Goal: Task Accomplishment & Management: Complete application form

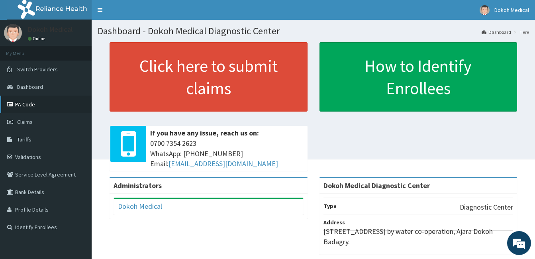
drag, startPoint x: 22, startPoint y: 103, endPoint x: 18, endPoint y: 105, distance: 5.0
click at [21, 103] on link "PA Code" at bounding box center [46, 105] width 92 height 18
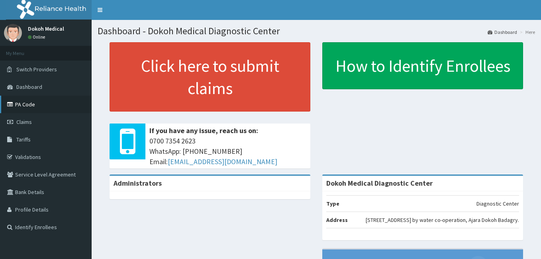
click at [15, 101] on link "PA Code" at bounding box center [46, 105] width 92 height 18
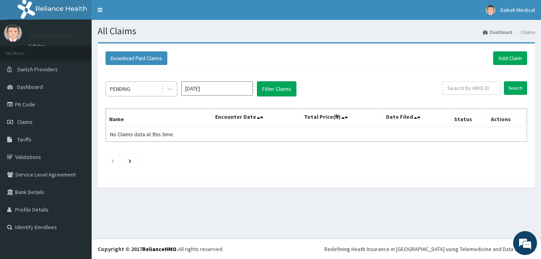
click at [156, 89] on div "PENDING" at bounding box center [133, 88] width 55 height 13
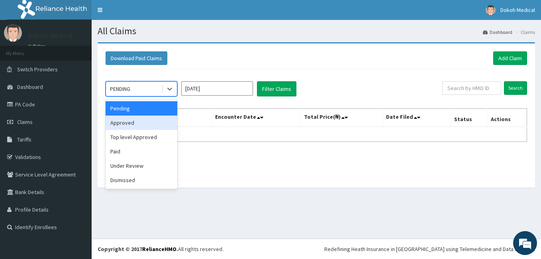
click at [138, 123] on div "Approved" at bounding box center [141, 122] width 72 height 14
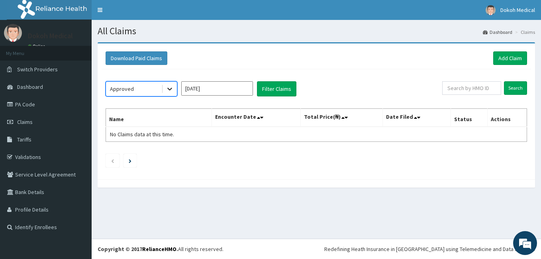
click at [172, 85] on icon at bounding box center [170, 89] width 8 height 8
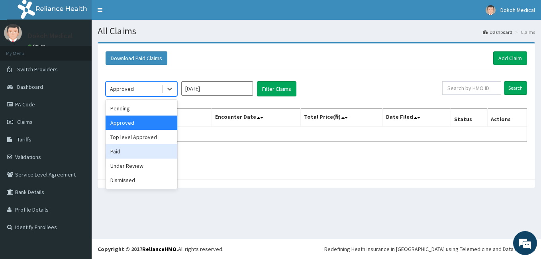
click at [125, 148] on div "Paid" at bounding box center [141, 151] width 72 height 14
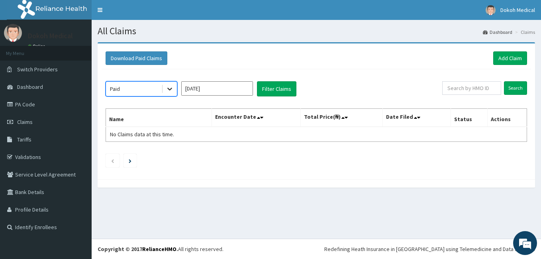
click at [168, 88] on icon at bounding box center [170, 89] width 8 height 8
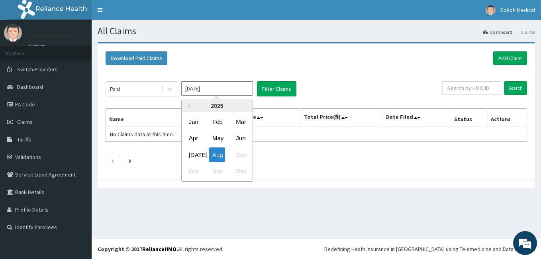
click at [225, 89] on input "[DATE]" at bounding box center [217, 88] width 72 height 14
click at [215, 123] on div "Feb" at bounding box center [217, 121] width 16 height 15
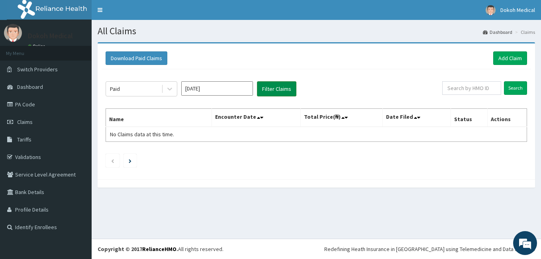
click at [271, 91] on button "Filter Claims" at bounding box center [276, 88] width 39 height 15
click at [173, 91] on icon at bounding box center [170, 89] width 8 height 8
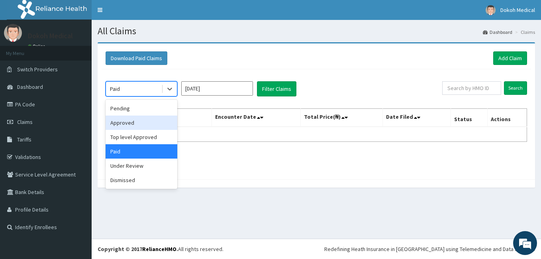
click at [236, 84] on input "Feb 2025" at bounding box center [217, 88] width 72 height 14
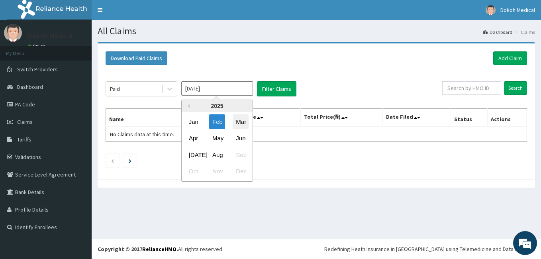
click at [236, 119] on div "Mar" at bounding box center [240, 121] width 16 height 15
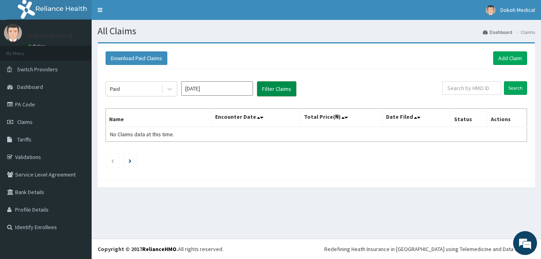
click at [267, 90] on button "Filter Claims" at bounding box center [276, 88] width 39 height 15
click at [217, 89] on input "Mar 2025" at bounding box center [217, 88] width 72 height 14
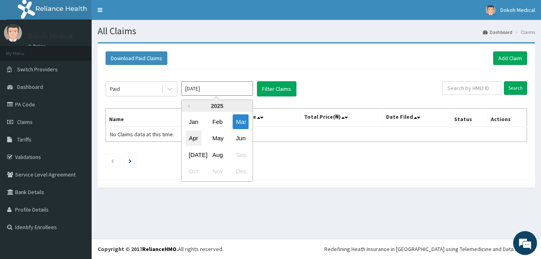
click at [195, 138] on div "Apr" at bounding box center [193, 138] width 16 height 15
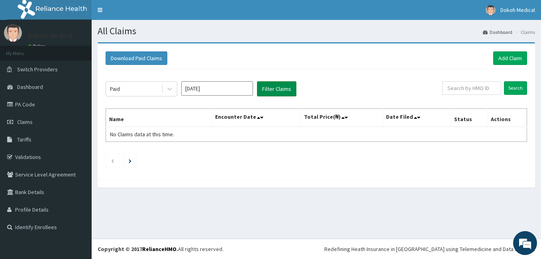
click at [275, 90] on button "Filter Claims" at bounding box center [276, 88] width 39 height 15
click at [217, 90] on input "Apr 2025" at bounding box center [217, 88] width 72 height 14
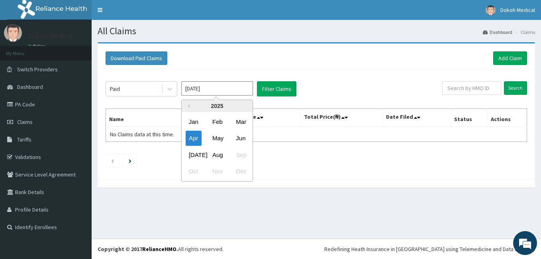
drag, startPoint x: 217, startPoint y: 137, endPoint x: 227, endPoint y: 131, distance: 12.7
click at [218, 137] on div "May" at bounding box center [217, 138] width 16 height 15
type input "May 2025"
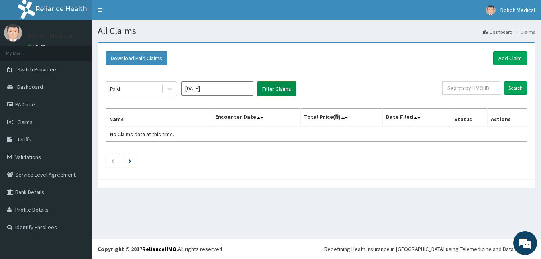
click at [276, 91] on button "Filter Claims" at bounding box center [276, 88] width 39 height 15
click at [137, 88] on div "Paid" at bounding box center [133, 88] width 55 height 13
click at [238, 64] on div "Download Paid Claims Add Claim" at bounding box center [315, 58] width 421 height 14
click at [24, 102] on link "PA Code" at bounding box center [46, 105] width 92 height 18
click at [28, 104] on link "PA Code" at bounding box center [46, 105] width 92 height 18
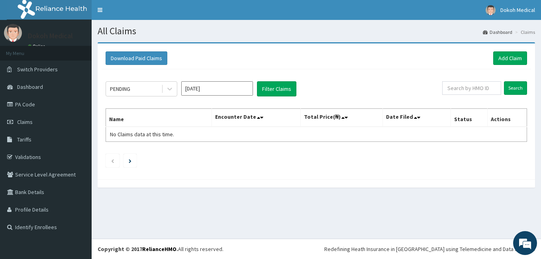
click at [218, 88] on input "[DATE]" at bounding box center [217, 88] width 72 height 14
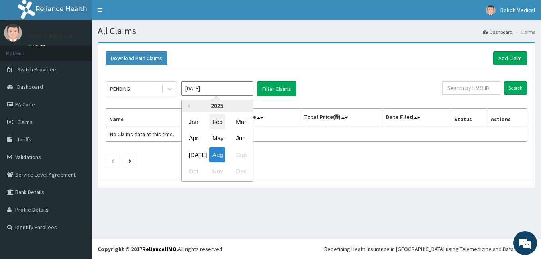
click at [215, 121] on div "Feb" at bounding box center [217, 121] width 16 height 15
type input "[DATE]"
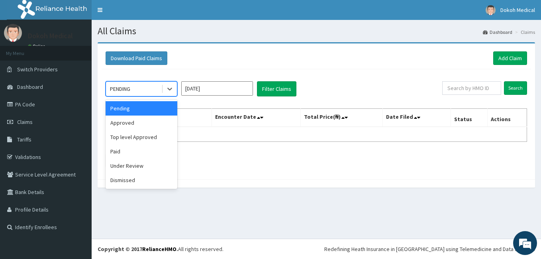
click at [139, 88] on div "PENDING" at bounding box center [133, 88] width 55 height 13
click at [131, 148] on div "Paid" at bounding box center [141, 151] width 72 height 14
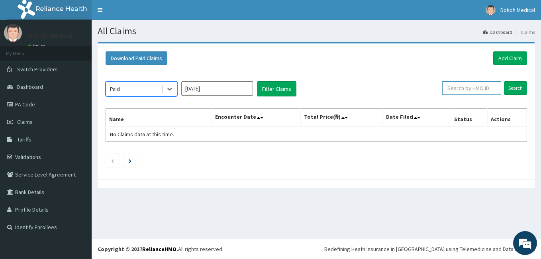
click at [473, 86] on input "text" at bounding box center [471, 88] width 59 height 14
paste input "FSO/10060/A"
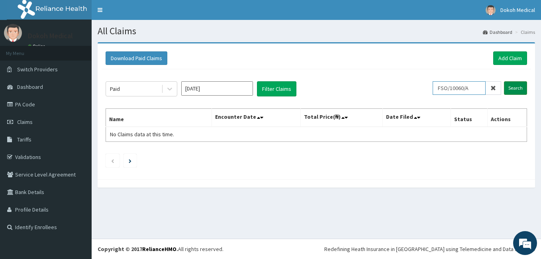
type input "FSO/10060/A"
click at [513, 87] on input "Search" at bounding box center [515, 88] width 23 height 14
drag, startPoint x: 476, startPoint y: 89, endPoint x: 404, endPoint y: 90, distance: 72.1
click at [404, 90] on div "Paid Feb 2025 Filter Claims FSO/10060/A Search" at bounding box center [315, 88] width 421 height 15
click at [513, 56] on link "Add Claim" at bounding box center [510, 58] width 34 height 14
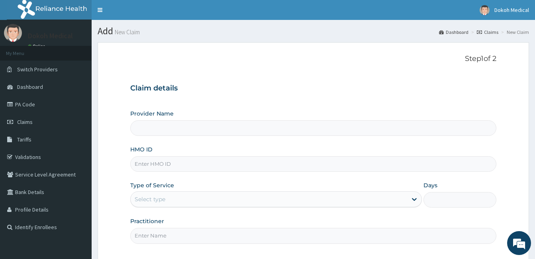
type input "Dokoh Medical Diagnostic Center"
click at [160, 162] on input "HMO ID" at bounding box center [313, 164] width 366 height 16
paste input "FSO/10060/A"
type input "FSO/10060/A"
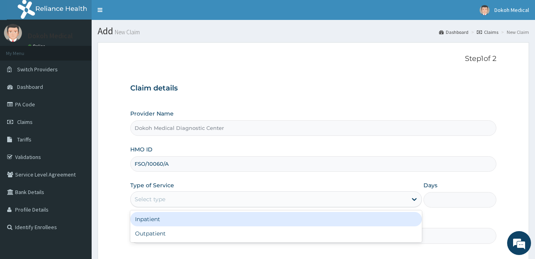
click at [191, 196] on div "Select type" at bounding box center [269, 199] width 276 height 13
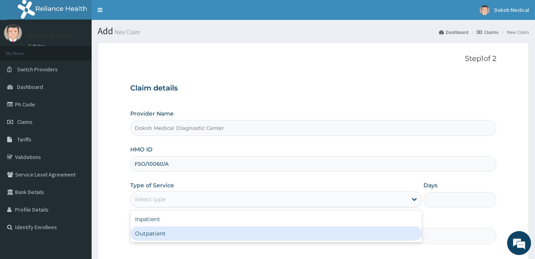
click at [168, 233] on div "Outpatient" at bounding box center [275, 233] width 291 height 14
type input "1"
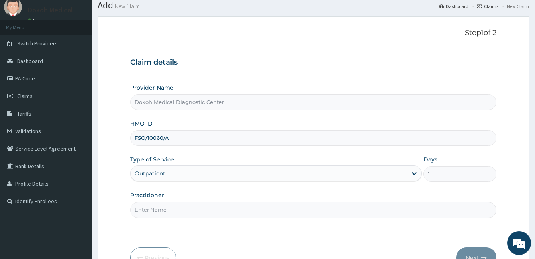
scroll to position [40, 0]
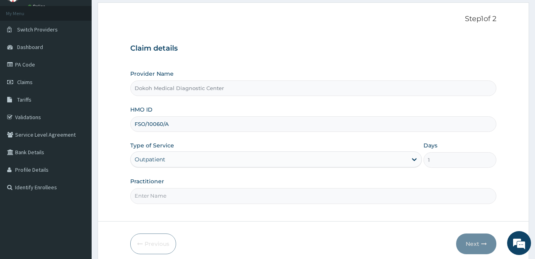
click at [190, 199] on input "Practitioner" at bounding box center [313, 196] width 366 height 16
type input "e"
type input "[PERSON_NAME]"
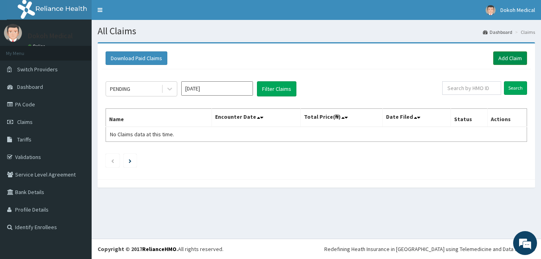
click at [504, 57] on link "Add Claim" at bounding box center [510, 58] width 34 height 14
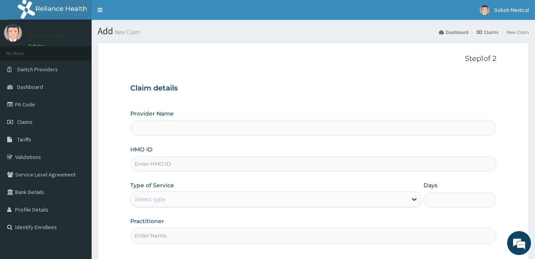
type input "Dokoh Medical Diagnostic Center"
drag, startPoint x: 180, startPoint y: 164, endPoint x: 179, endPoint y: 160, distance: 4.5
click at [180, 164] on input "HMO ID" at bounding box center [313, 164] width 366 height 16
paste input "FSO/10060/A"
type input "FSO/10060/A"
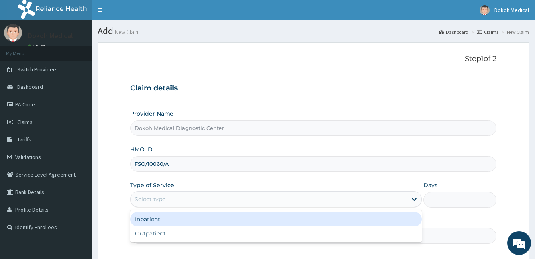
click at [203, 206] on div "Select type" at bounding box center [275, 199] width 291 height 16
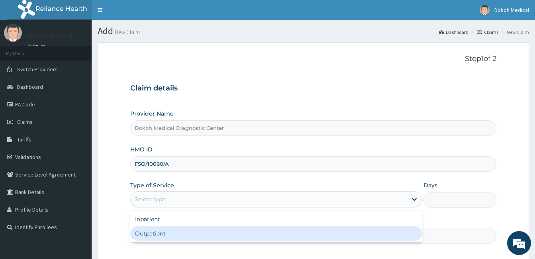
click at [193, 229] on div "Outpatient" at bounding box center [275, 233] width 291 height 14
type input "1"
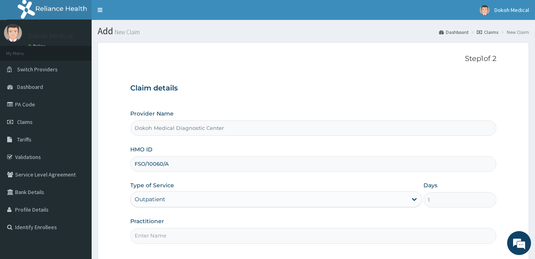
click at [203, 232] on input "Practitioner" at bounding box center [313, 236] width 366 height 16
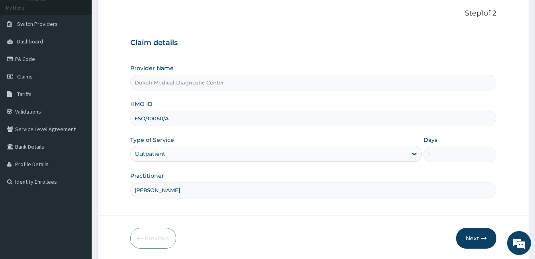
scroll to position [74, 0]
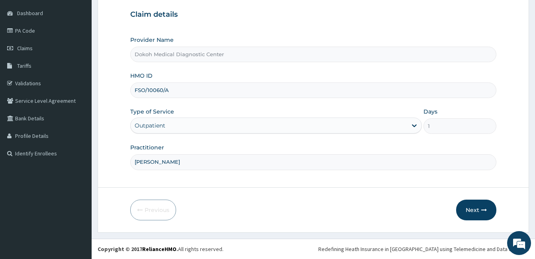
click at [203, 162] on input "[PERSON_NAME]" at bounding box center [313, 162] width 366 height 16
type input "[PERSON_NAME]"
click at [206, 91] on input "FSO/10060/A" at bounding box center [313, 90] width 366 height 16
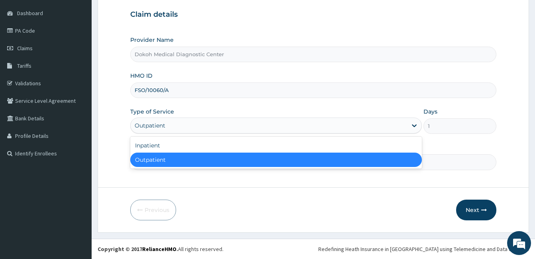
click at [306, 127] on div "Outpatient" at bounding box center [269, 125] width 276 height 13
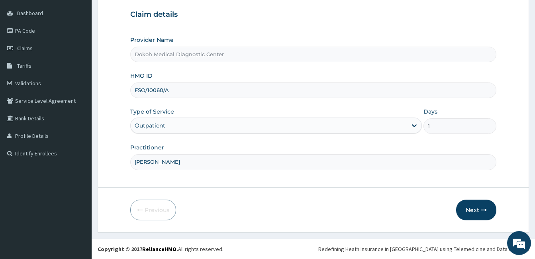
click at [246, 164] on input "[PERSON_NAME]" at bounding box center [313, 162] width 366 height 16
